Goal: Navigation & Orientation: Find specific page/section

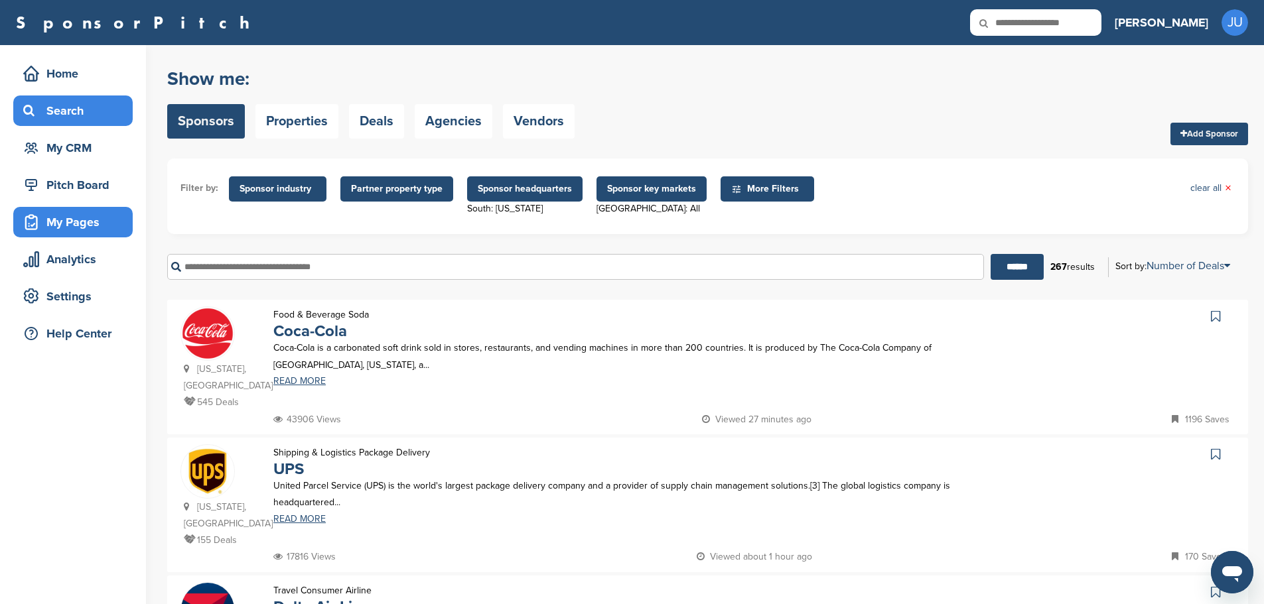
click at [78, 232] on div "My Pages" at bounding box center [76, 222] width 113 height 24
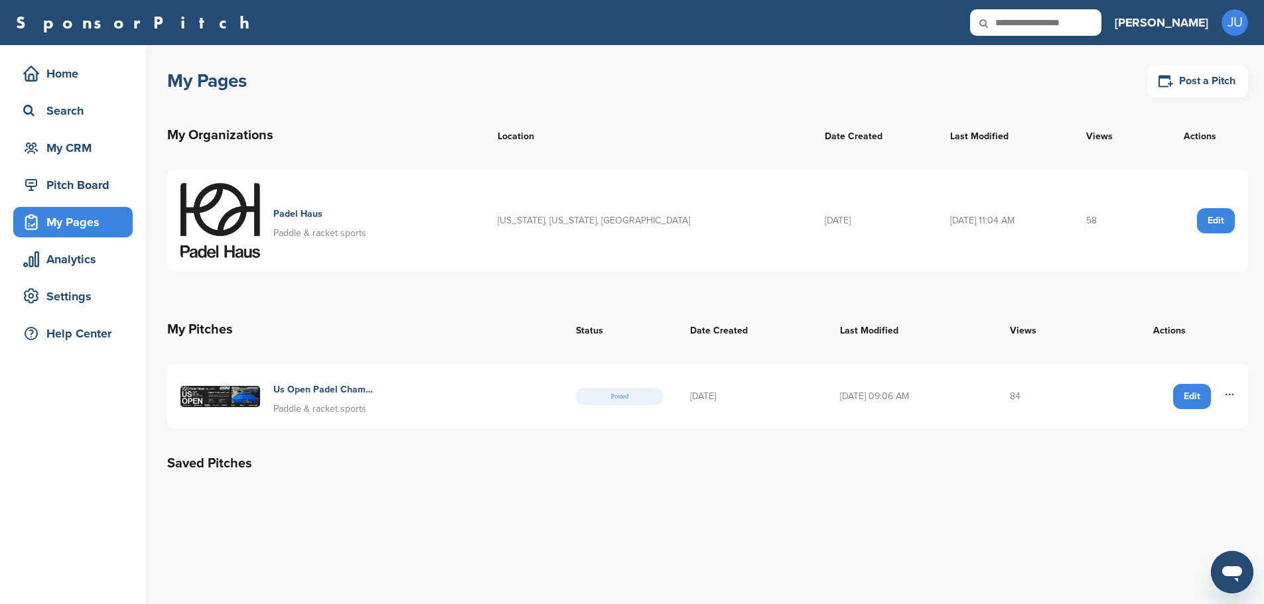
click at [328, 391] on h4 "Us Open Padel Championships At Padel Haus Atlanta" at bounding box center [324, 390] width 103 height 15
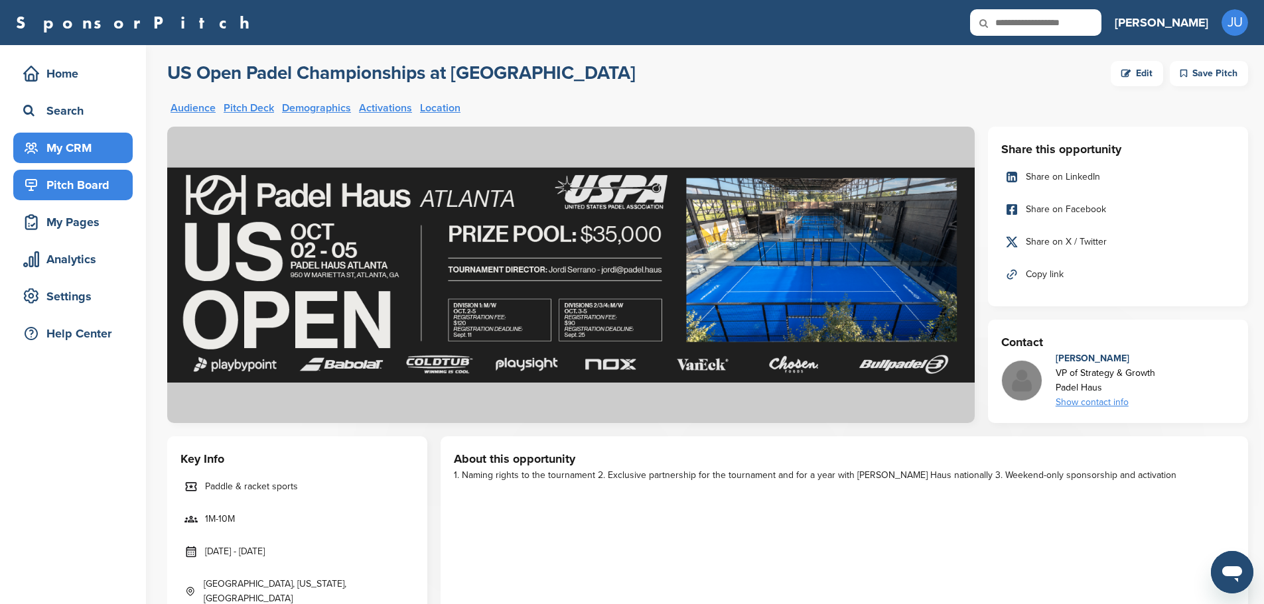
click at [82, 144] on div "My CRM" at bounding box center [76, 148] width 113 height 24
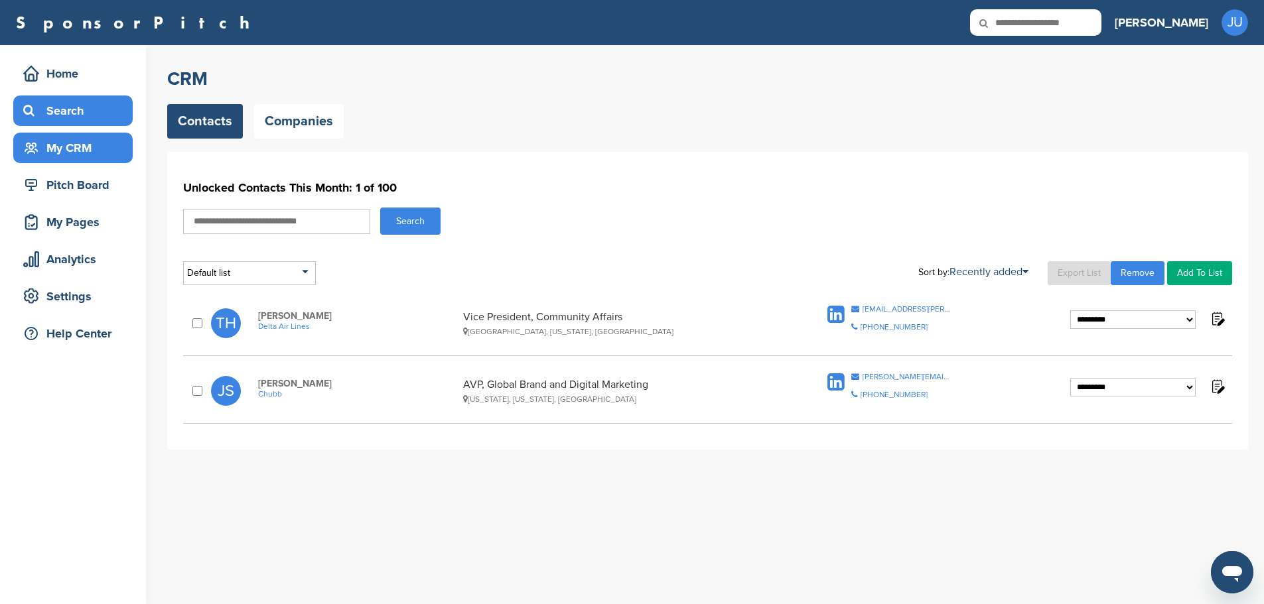
click at [87, 119] on div "Search" at bounding box center [76, 111] width 113 height 24
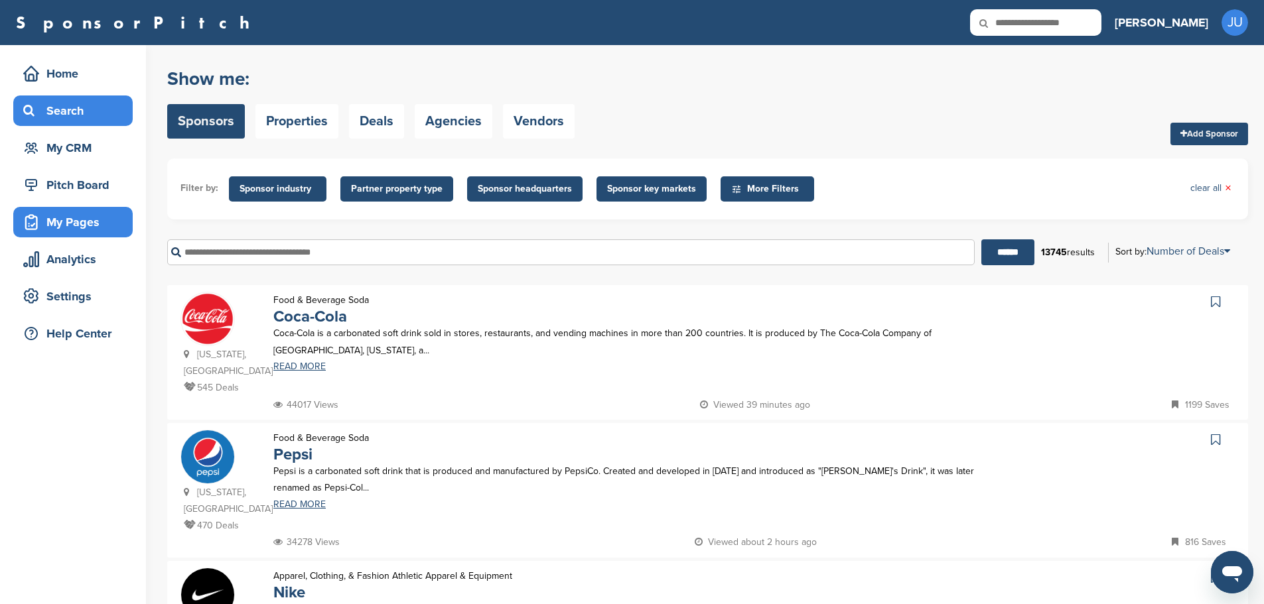
click at [115, 222] on div "My Pages" at bounding box center [76, 222] width 113 height 24
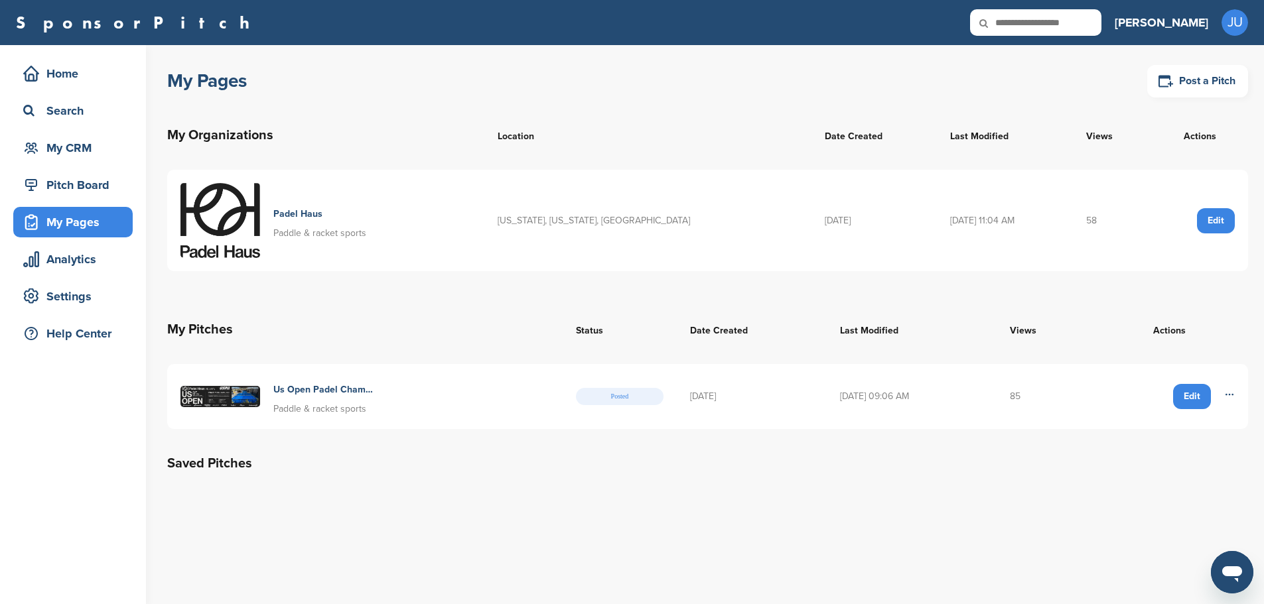
click at [303, 207] on h4 "Padel Haus" at bounding box center [319, 214] width 93 height 15
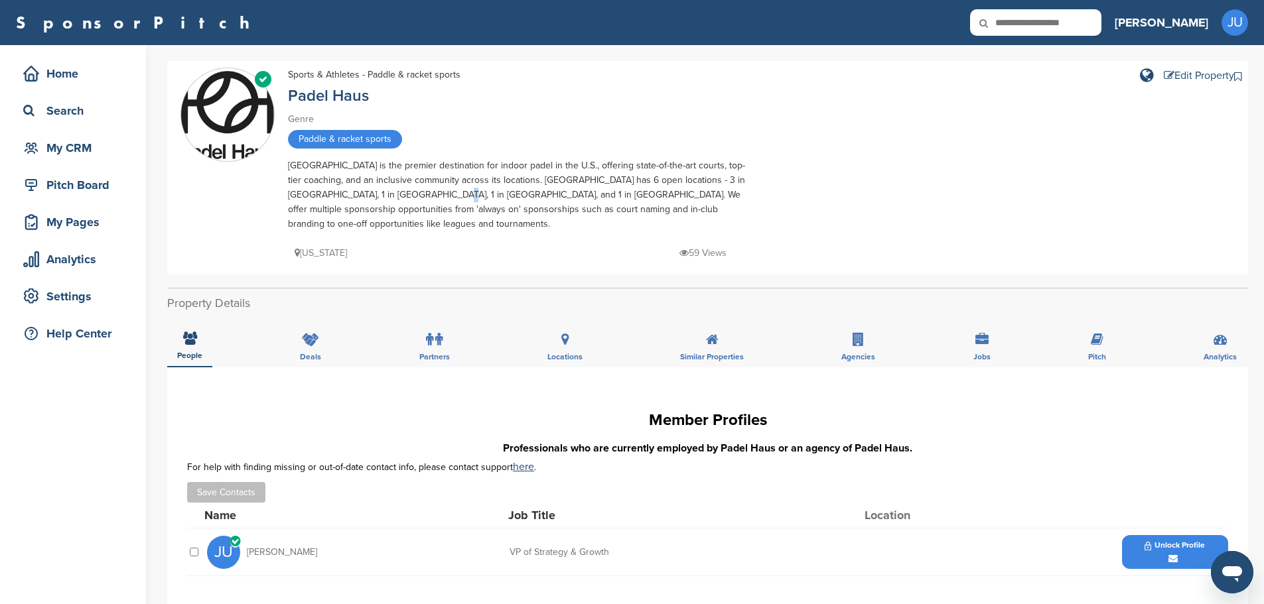
click at [396, 193] on div "[GEOGRAPHIC_DATA] is the premier destination for indoor padel in the U.S., offe…" at bounding box center [520, 195] width 464 height 73
click at [285, 161] on div "Verified Sports & Athletes - Paddle & racket sports Padel Haus Genre Paddle & r…" at bounding box center [707, 168] width 1054 height 200
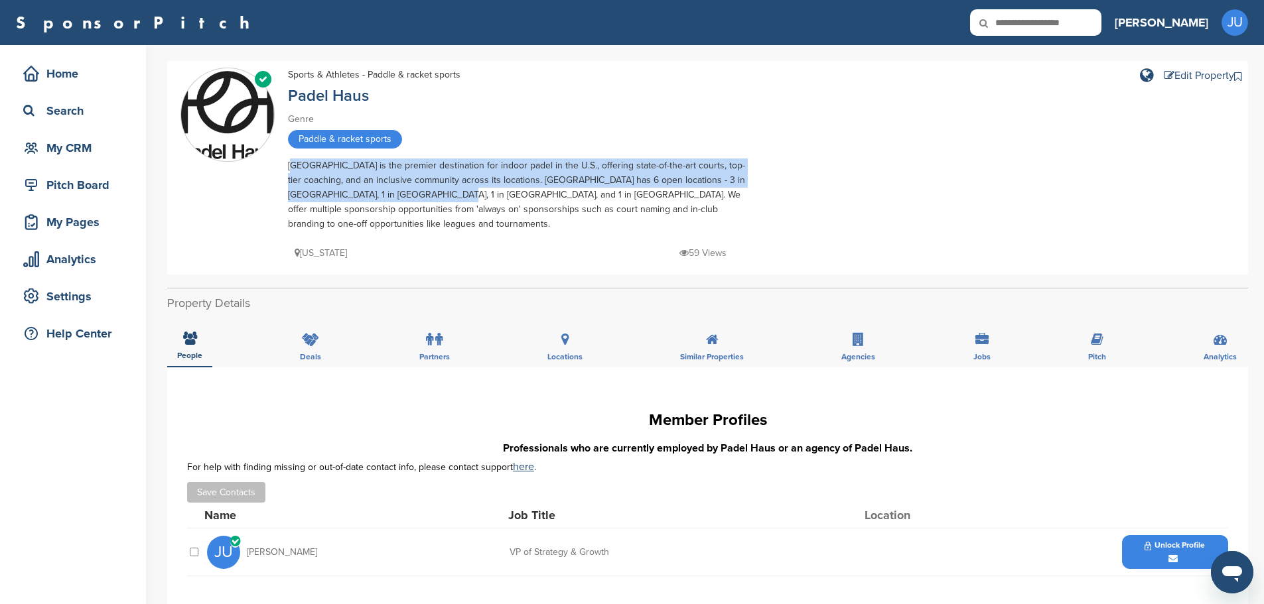
drag, startPoint x: 290, startPoint y: 166, endPoint x: 396, endPoint y: 195, distance: 110.1
click at [396, 196] on div "[GEOGRAPHIC_DATA] is the premier destination for indoor padel in the U.S., offe…" at bounding box center [520, 195] width 464 height 73
copy div "[GEOGRAPHIC_DATA] is the premier destination for indoor padel in the U.S., offe…"
